Goal: Navigation & Orientation: Find specific page/section

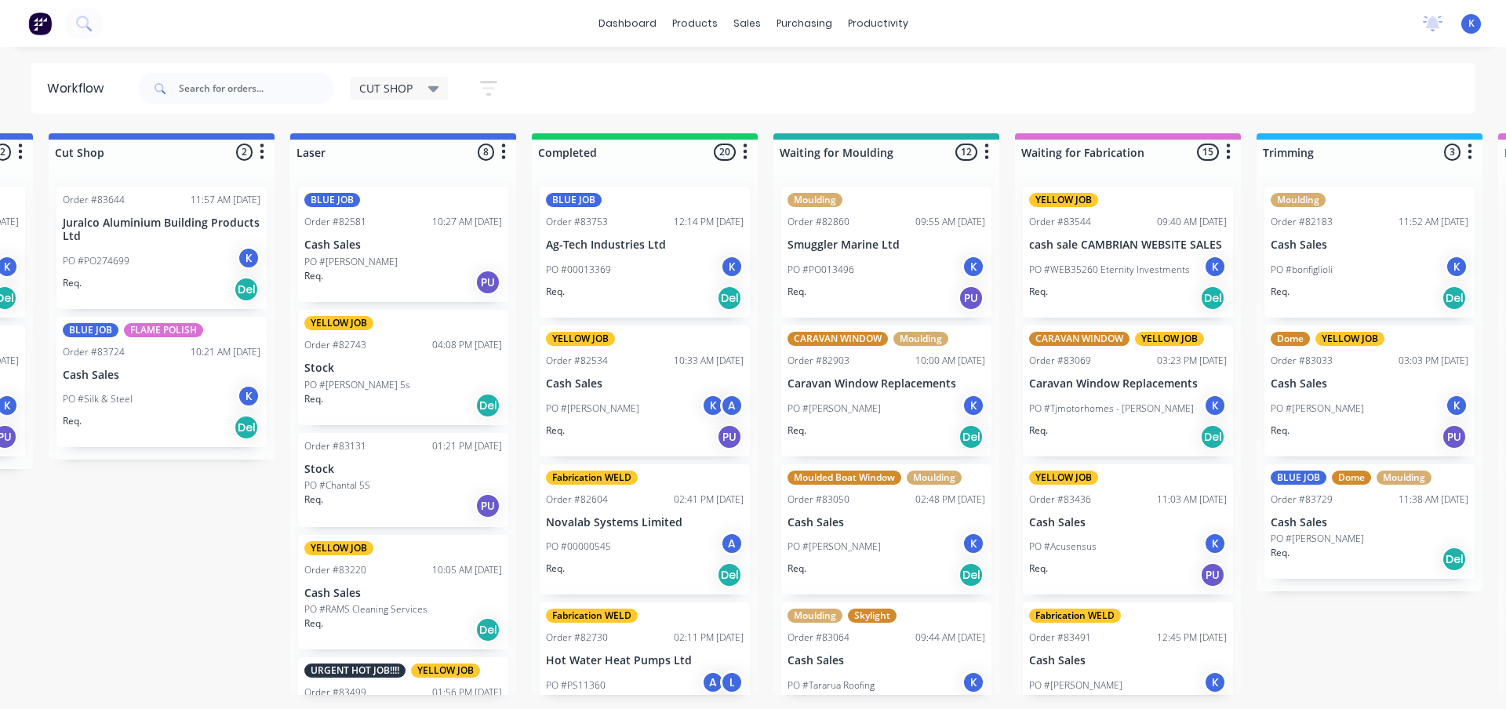
scroll to position [3268, 0]
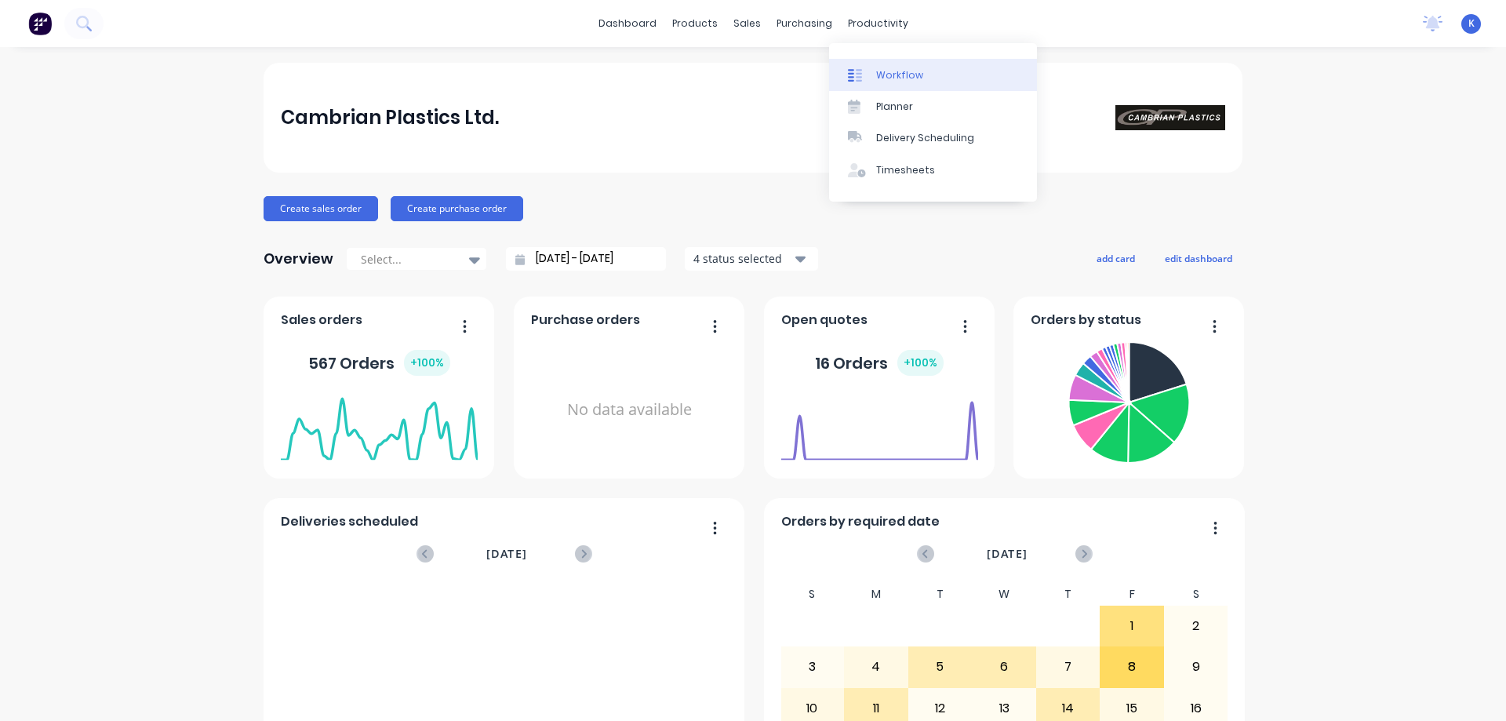
drag, startPoint x: 860, startPoint y: 23, endPoint x: 875, endPoint y: 73, distance: 52.4
click at [860, 32] on div "productivity" at bounding box center [878, 24] width 76 height 24
click at [880, 69] on div "Workflow" at bounding box center [899, 75] width 47 height 14
